Goal: Task Accomplishment & Management: Complete application form

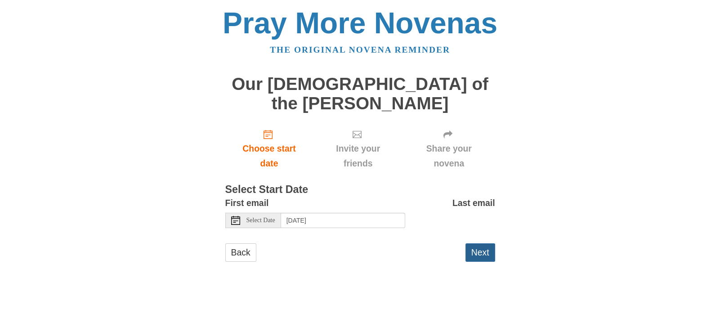
click at [482, 243] on button "Next" at bounding box center [480, 252] width 30 height 18
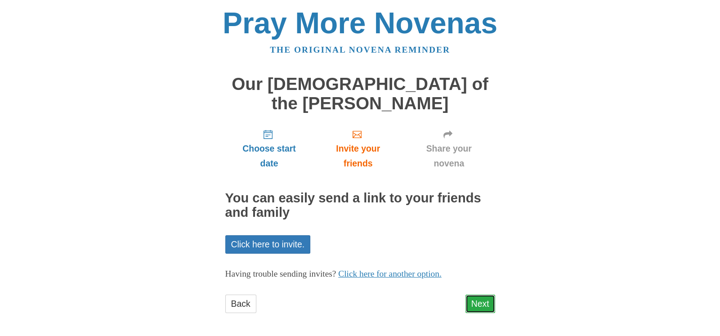
click at [477, 295] on link "Next" at bounding box center [480, 304] width 30 height 18
